Goal: Transaction & Acquisition: Purchase product/service

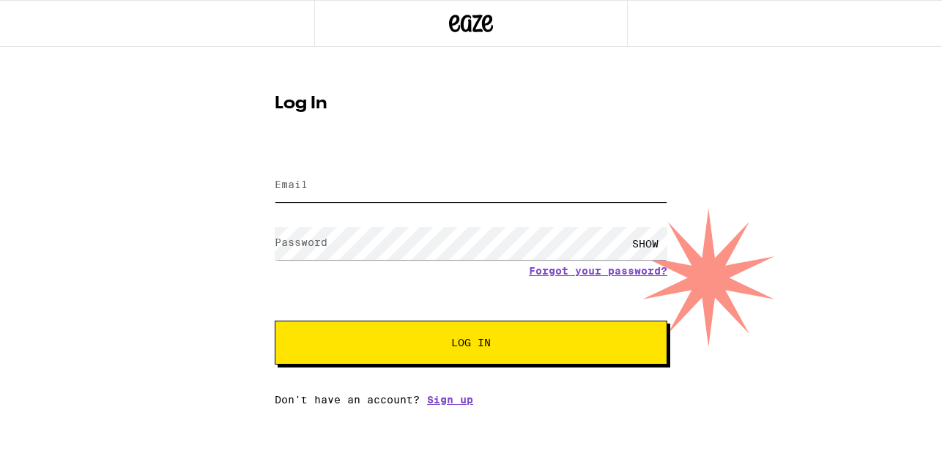
click at [351, 171] on input "Email" at bounding box center [471, 185] width 392 height 33
type input "[EMAIL_ADDRESS][DOMAIN_NAME]"
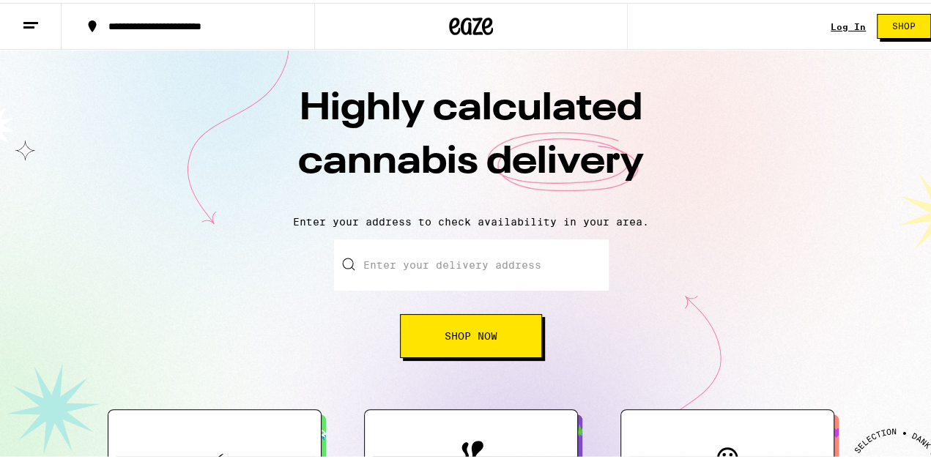
click at [842, 21] on link "Log In" at bounding box center [847, 24] width 35 height 10
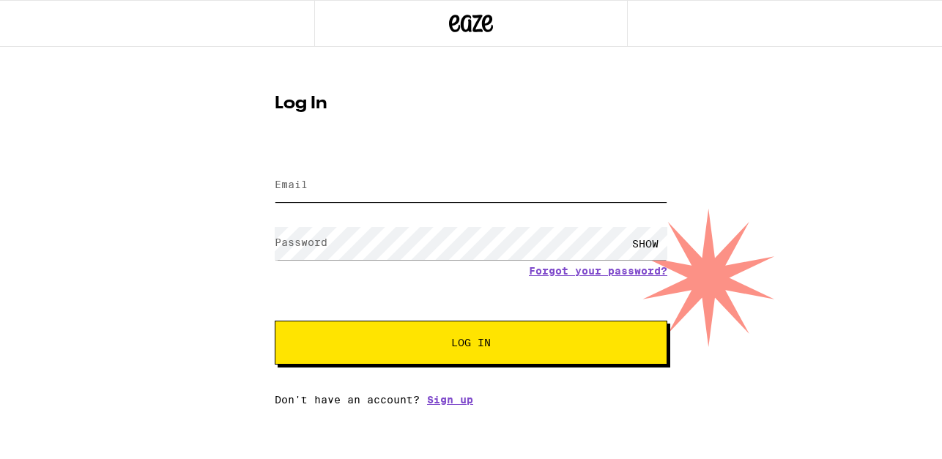
click at [444, 185] on input "Email" at bounding box center [471, 185] width 392 height 33
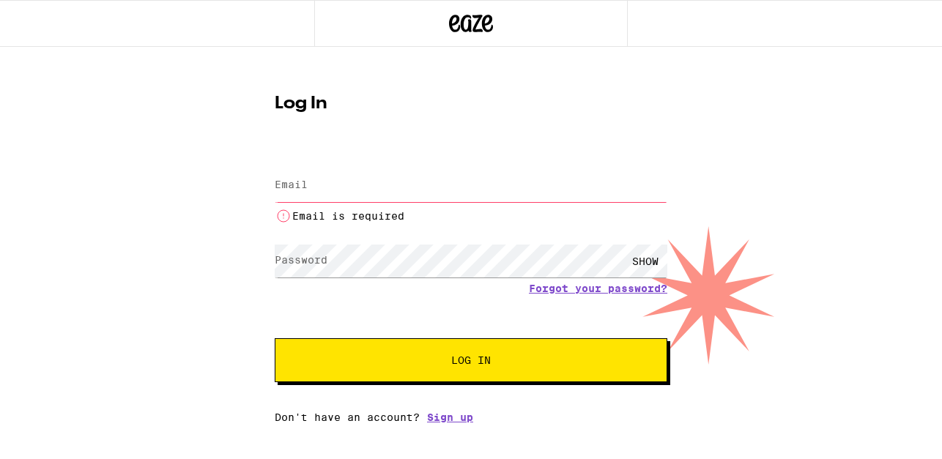
click at [436, 199] on input "Email" at bounding box center [471, 185] width 392 height 33
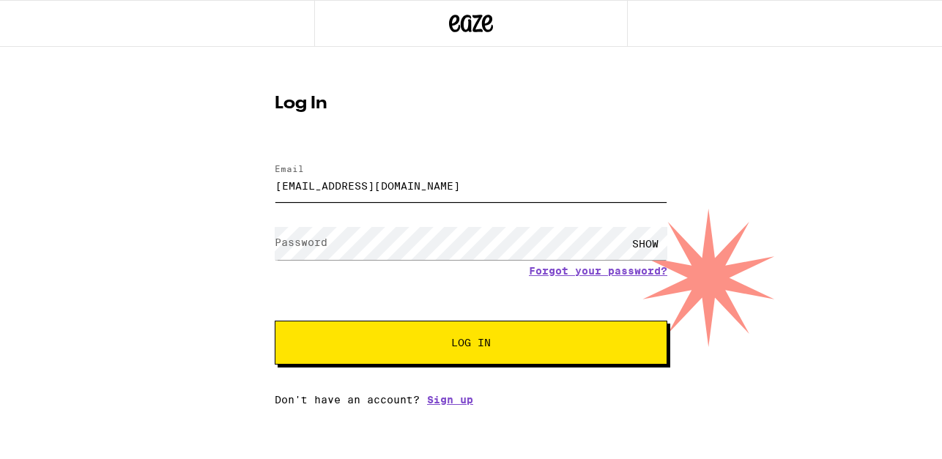
type input "mlong31415@gmail.com"
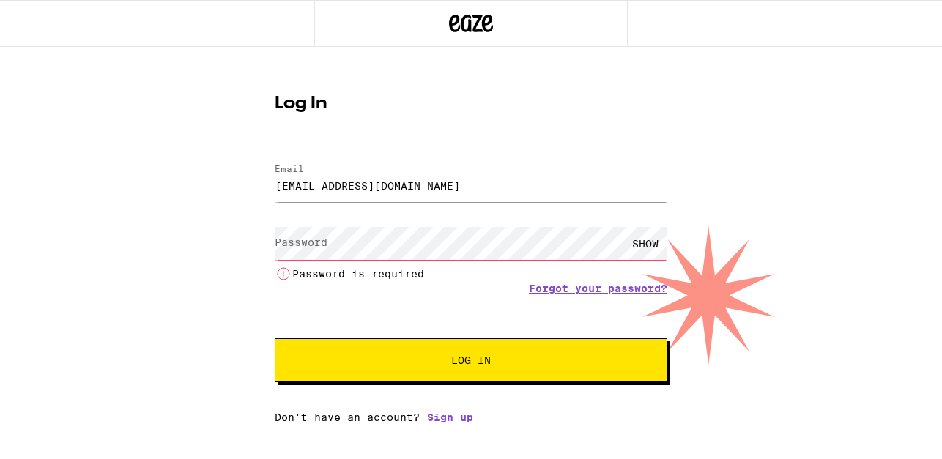
click at [548, 273] on form "Email Email mlong31415@gmail.com Password Password SHOW Password is required Fo…" at bounding box center [471, 265] width 392 height 233
click at [600, 291] on link "Forgot your password?" at bounding box center [598, 289] width 138 height 12
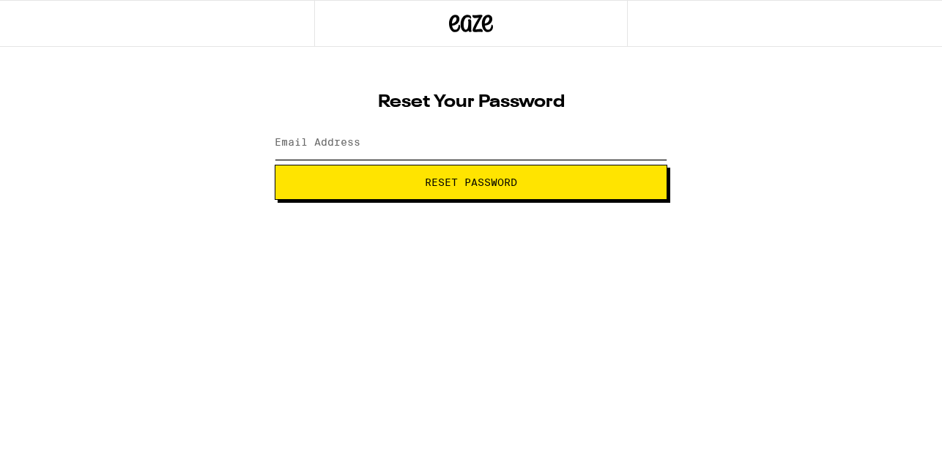
click at [385, 154] on input "Email Address" at bounding box center [471, 143] width 392 height 33
type input "mlong31415@gmail.com"
click at [275, 165] on button "Reset Password" at bounding box center [471, 182] width 392 height 35
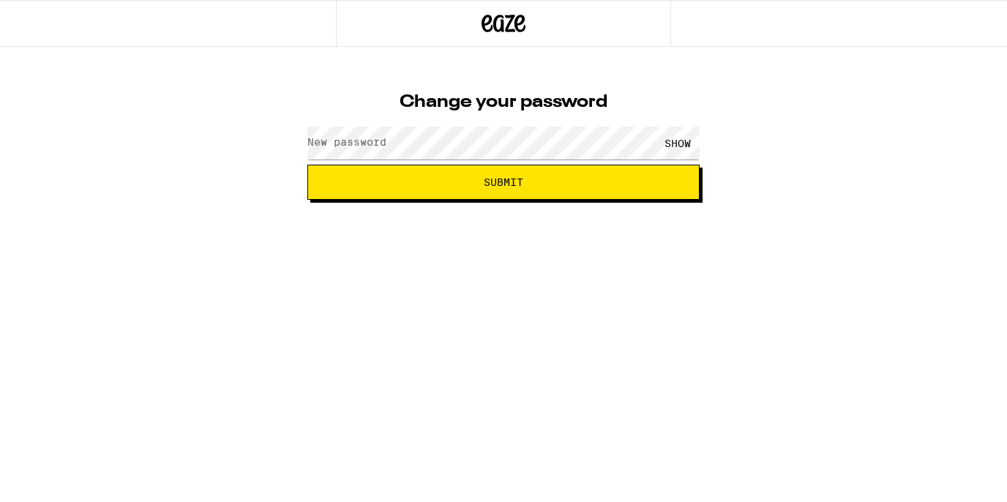
click at [357, 138] on label "New password" at bounding box center [347, 142] width 79 height 12
drag, startPoint x: 357, startPoint y: 138, endPoint x: 335, endPoint y: 148, distance: 23.6
click at [335, 148] on label "New password" at bounding box center [347, 142] width 79 height 12
drag, startPoint x: 335, startPoint y: 148, endPoint x: 157, endPoint y: 152, distance: 178.0
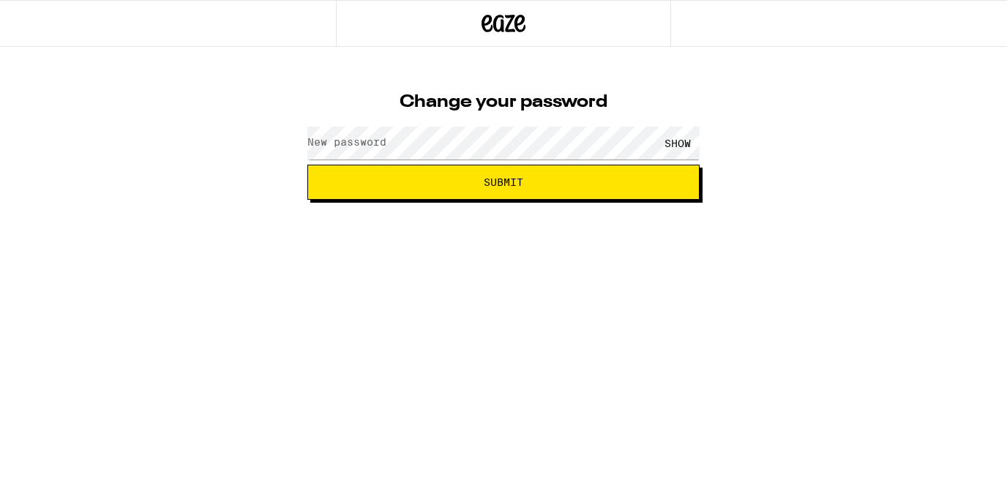
click at [157, 152] on div "Change your password New password SHOW Submit" at bounding box center [503, 123] width 1007 height 153
click at [338, 145] on label "New password" at bounding box center [347, 142] width 79 height 12
click at [433, 178] on span "Submit" at bounding box center [504, 182] width 368 height 10
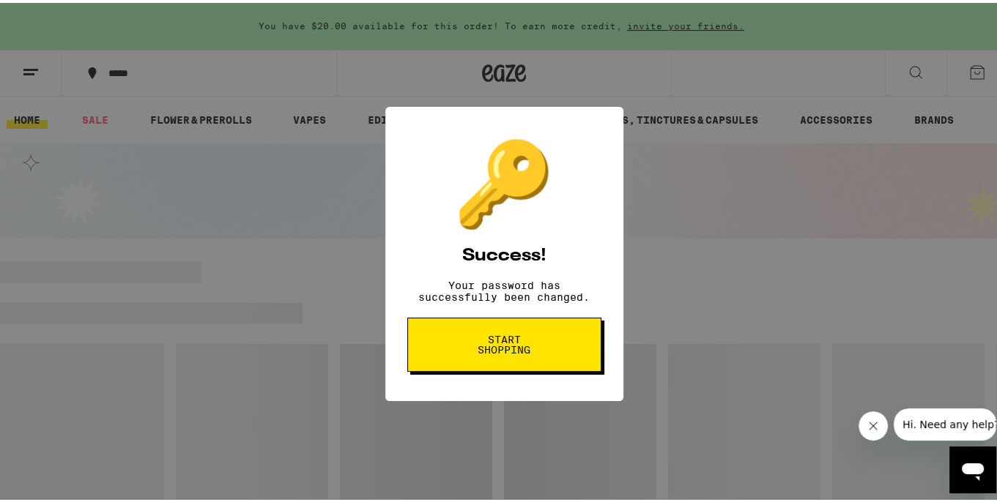
click at [507, 345] on span "Start shopping" at bounding box center [503, 342] width 75 height 21
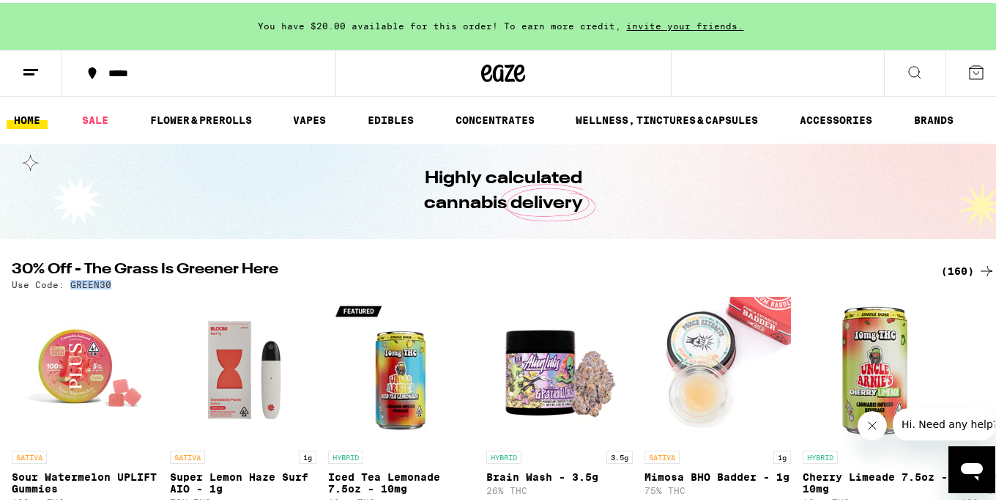
drag, startPoint x: 113, startPoint y: 282, endPoint x: 70, endPoint y: 283, distance: 43.2
click at [70, 283] on div "Use Code: GREEN30" at bounding box center [503, 282] width 983 height 10
copy p "GREEN30"
click at [95, 120] on link "SALE" at bounding box center [95, 117] width 41 height 18
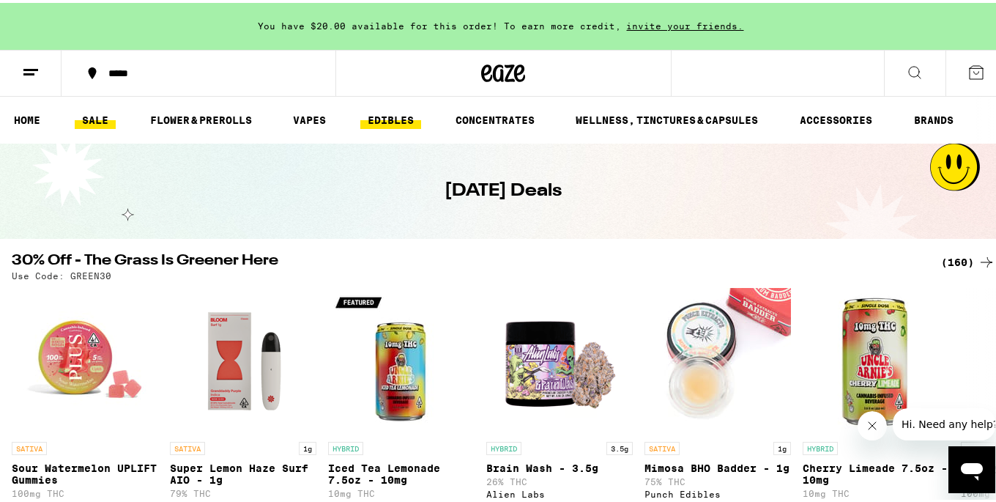
click at [373, 121] on link "EDIBLES" at bounding box center [390, 117] width 61 height 18
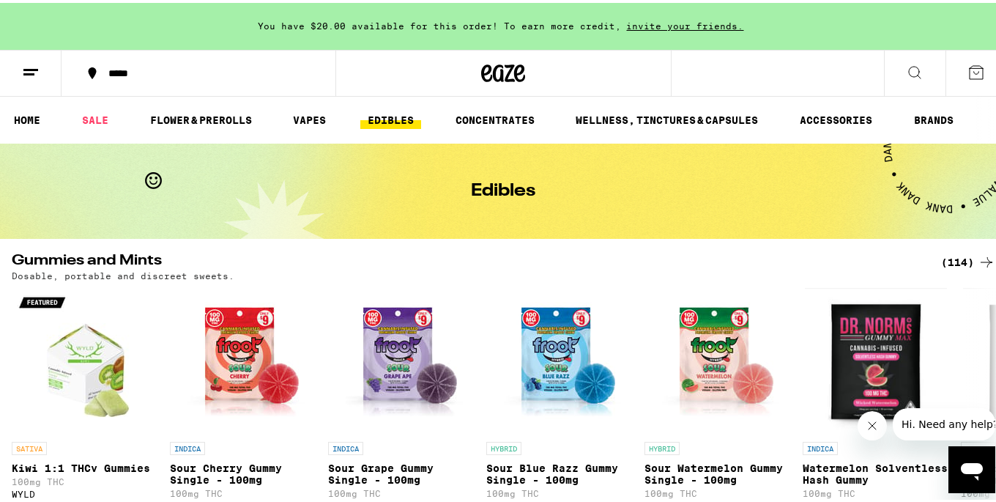
click at [912, 71] on button at bounding box center [915, 71] width 62 height 46
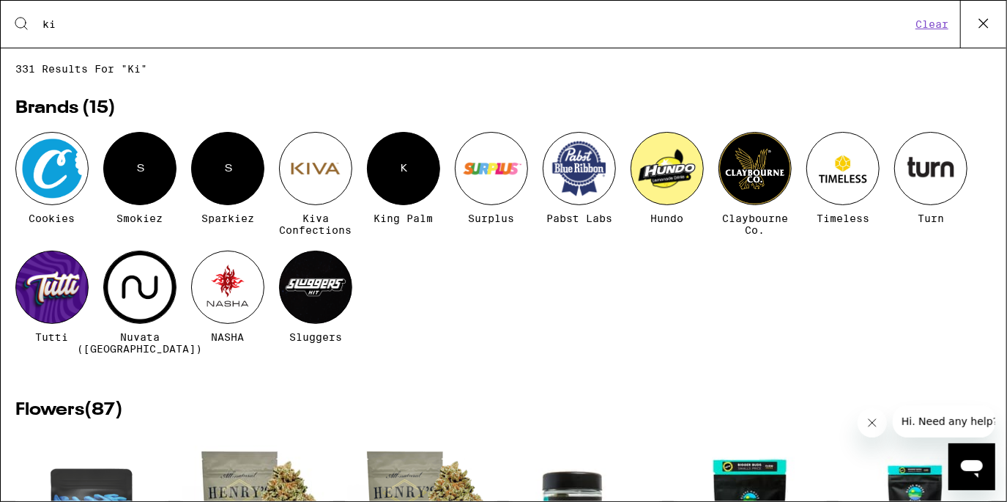
type input "ki"
click at [315, 167] on div at bounding box center [315, 168] width 73 height 73
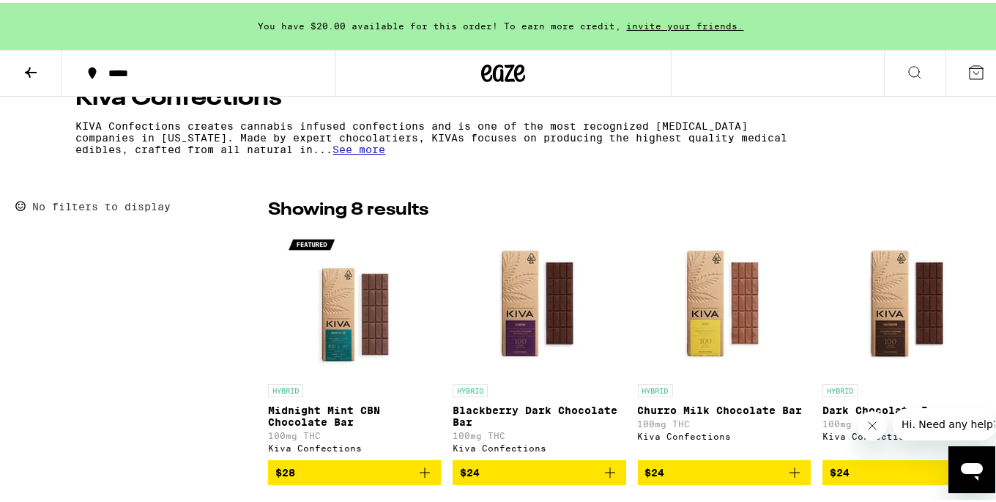
scroll to position [290, 0]
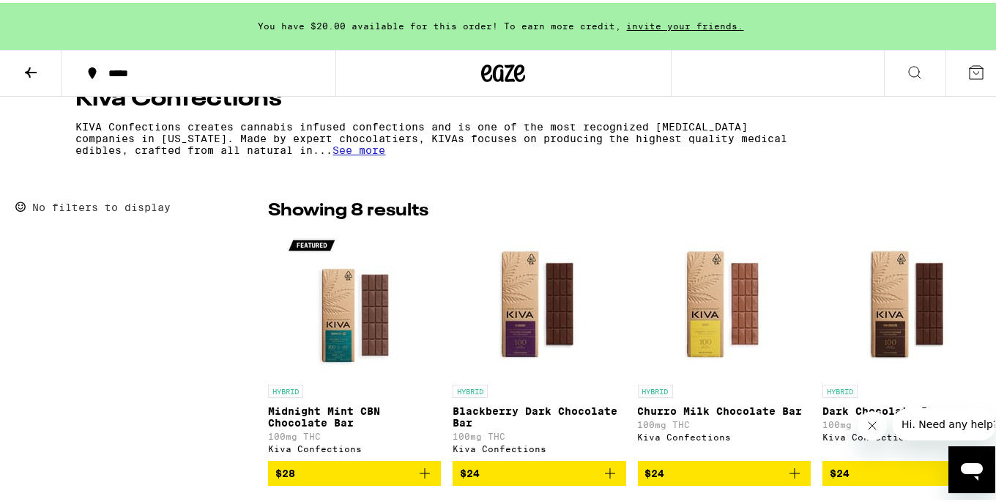
click at [340, 153] on span "See more" at bounding box center [359, 147] width 53 height 12
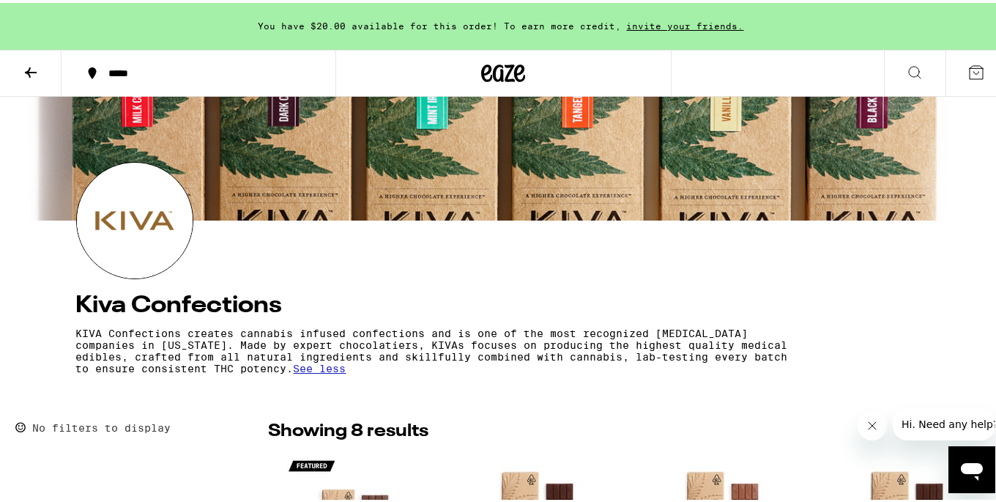
scroll to position [0, 0]
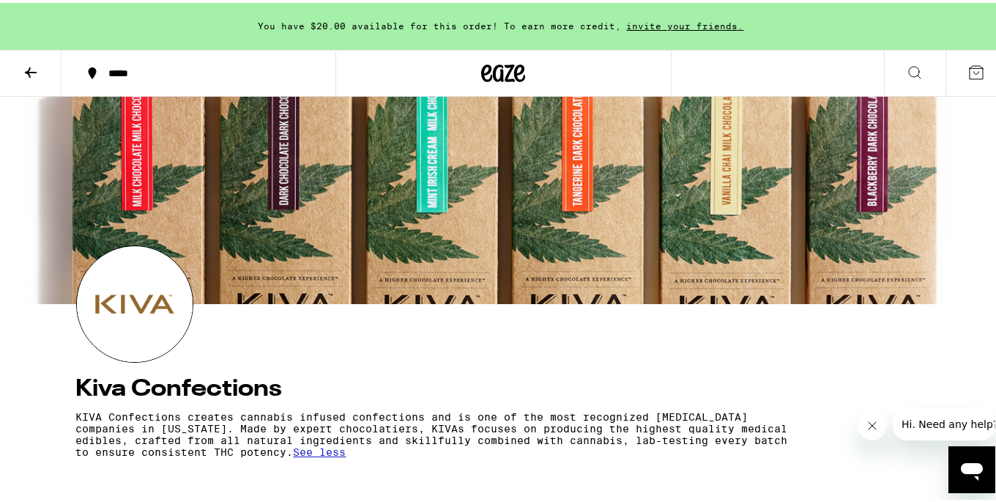
click at [32, 67] on icon at bounding box center [31, 70] width 18 height 18
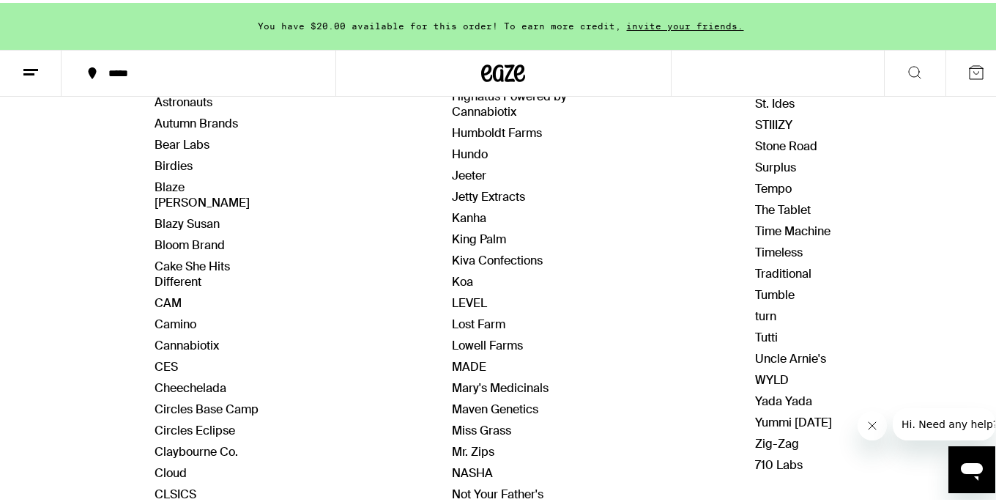
scroll to position [292, 0]
click at [488, 249] on link "Kiva Confections" at bounding box center [497, 256] width 91 height 15
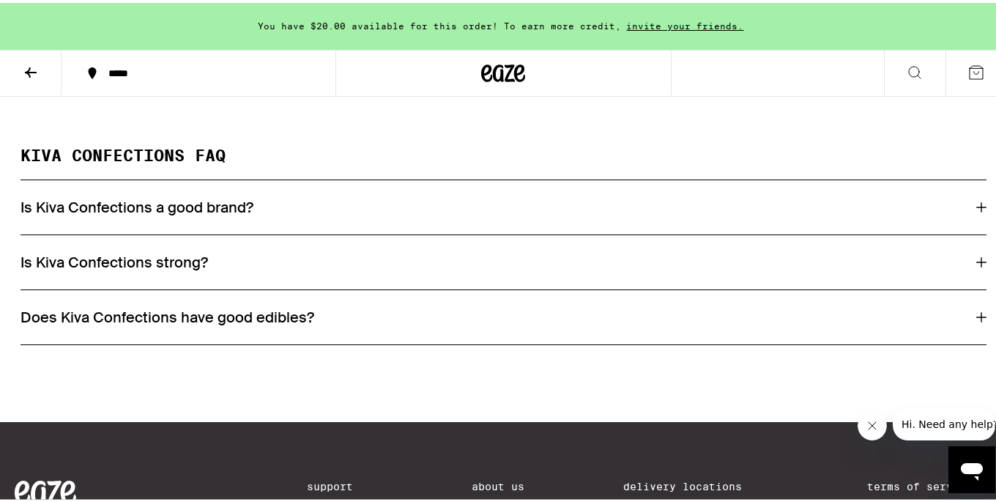
scroll to position [1024, 0]
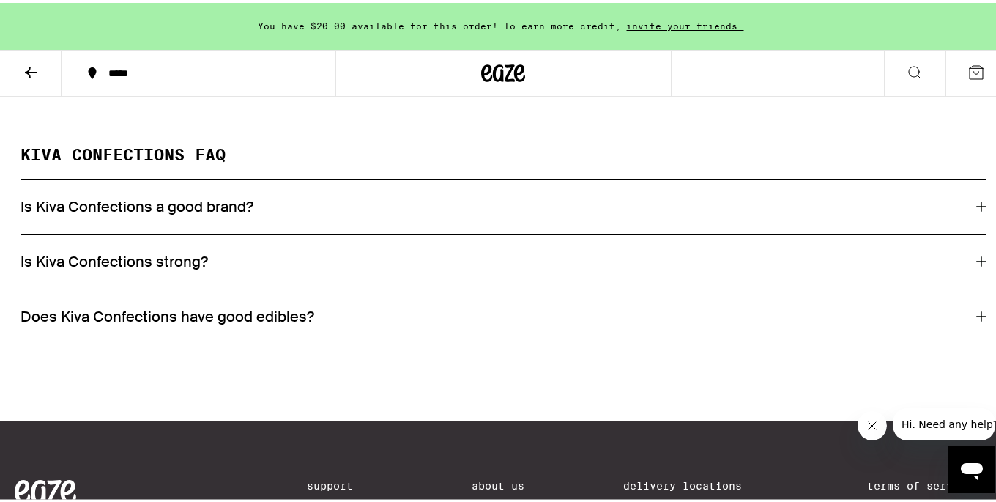
click at [488, 231] on div "Is Kiva Confections a good brand?" at bounding box center [504, 203] width 966 height 54
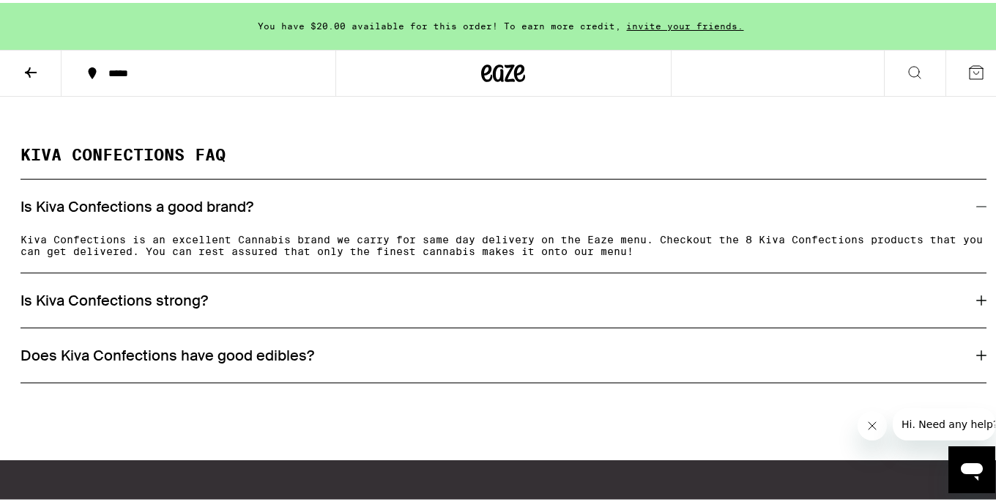
click at [368, 307] on div "Is Kiva Confections strong?" at bounding box center [504, 297] width 966 height 19
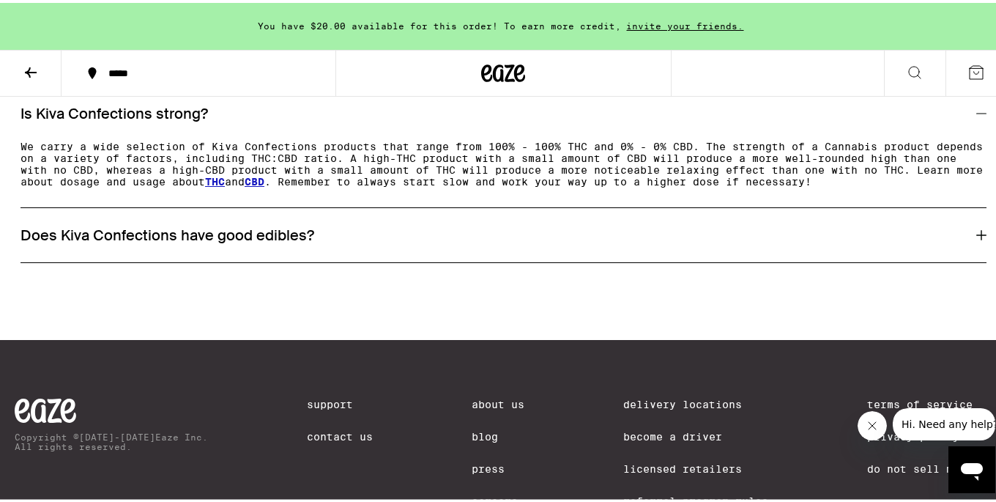
scroll to position [1301, 0]
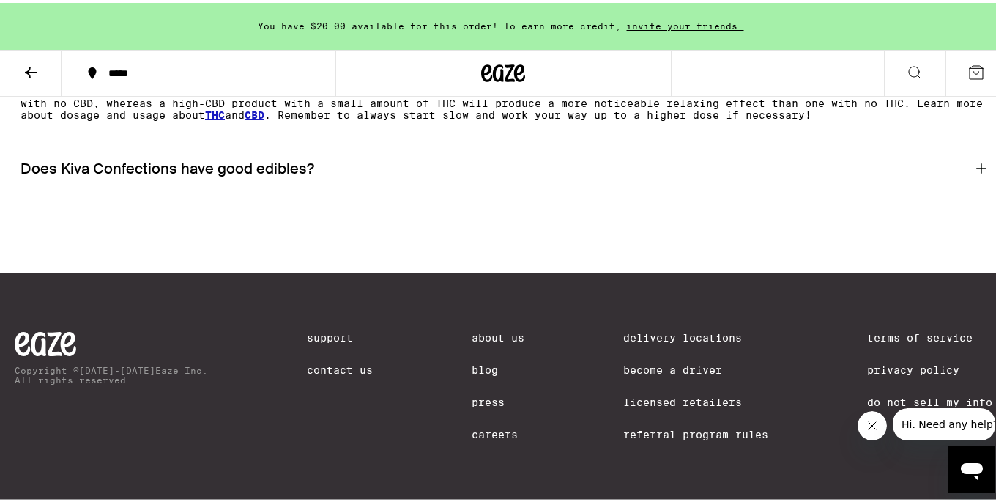
click at [375, 168] on div "Does Kiva Confections have good edibles?" at bounding box center [504, 165] width 966 height 54
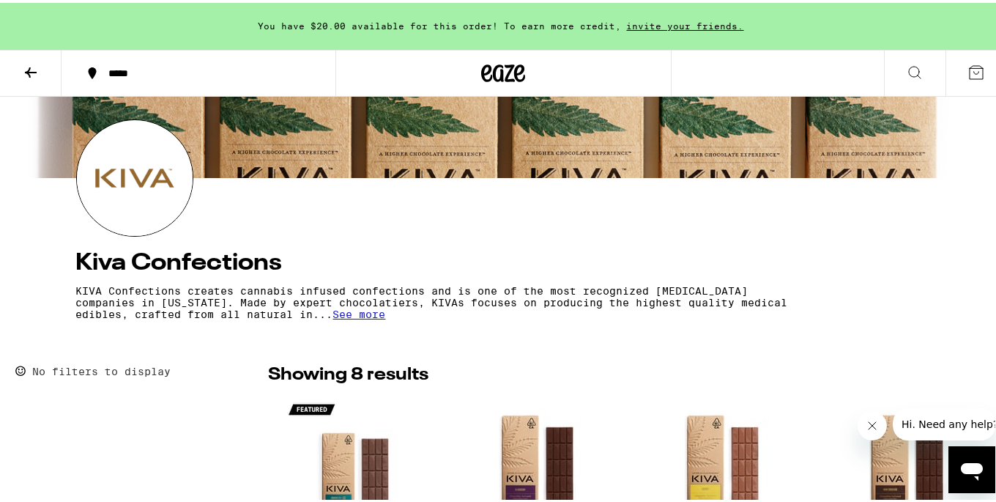
scroll to position [0, 0]
